Goal: Task Accomplishment & Management: Manage account settings

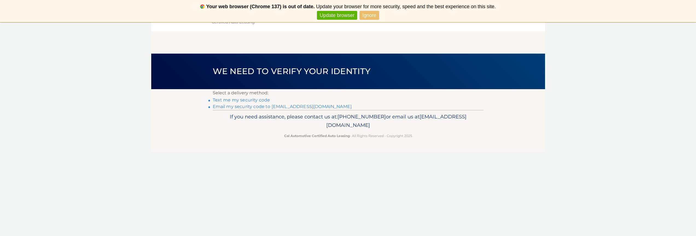
click at [284, 106] on link "Email my security code to [EMAIL_ADDRESS][DOMAIN_NAME]" at bounding box center [282, 106] width 139 height 5
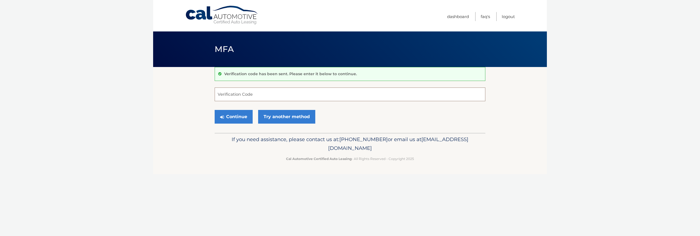
click at [230, 98] on input "Verification Code" at bounding box center [350, 94] width 271 height 14
type input "412654"
click at [347, 119] on div "Continue Try another method" at bounding box center [350, 117] width 271 height 19
click at [236, 116] on button "Continue" at bounding box center [234, 117] width 38 height 14
